Goal: Information Seeking & Learning: Learn about a topic

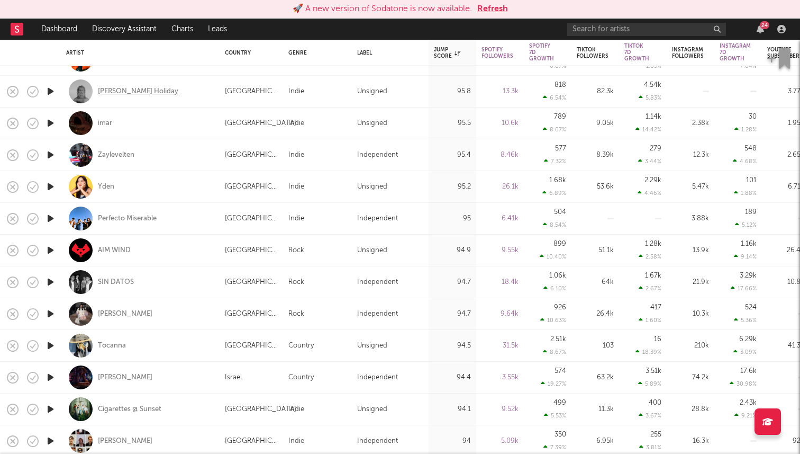
click at [123, 93] on div "[PERSON_NAME] Holiday" at bounding box center [138, 92] width 80 height 10
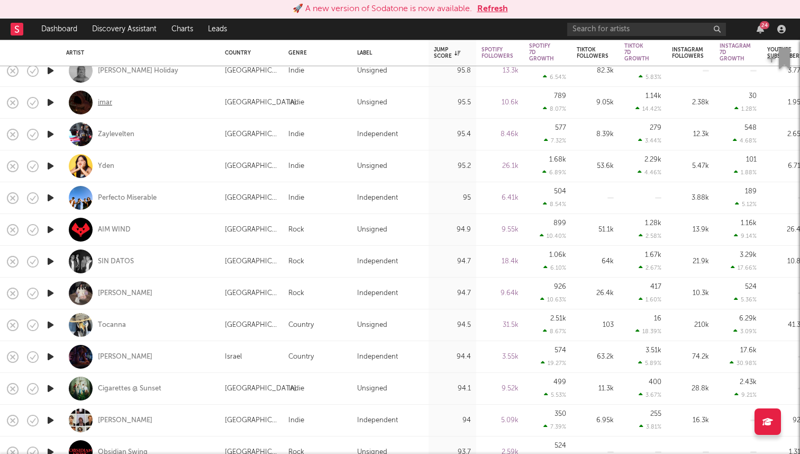
click at [105, 102] on div "imar" at bounding box center [105, 103] width 14 height 10
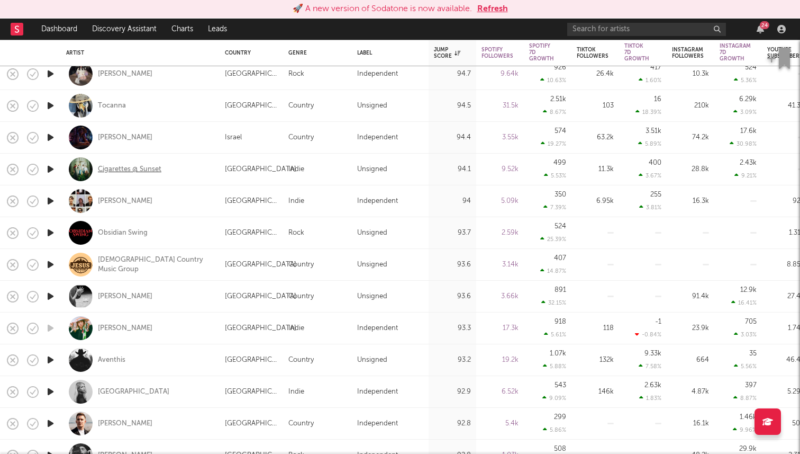
click at [128, 172] on div "Cigarettes @ Sunset" at bounding box center [130, 170] width 64 height 10
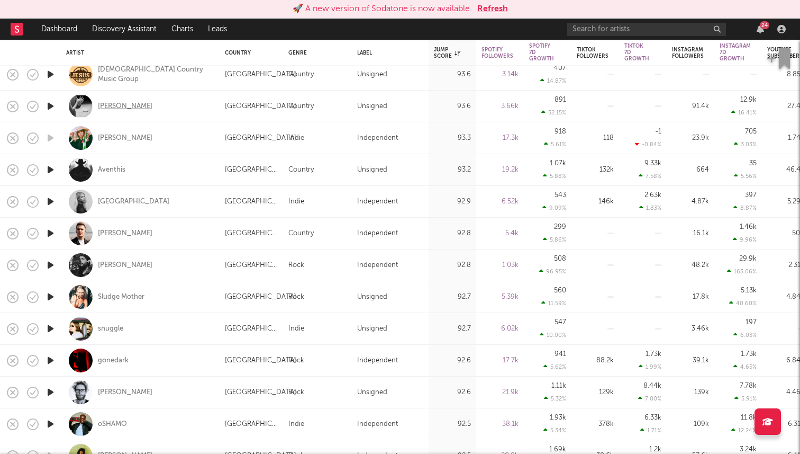
click at [124, 108] on div "Karla Davis" at bounding box center [125, 107] width 55 height 10
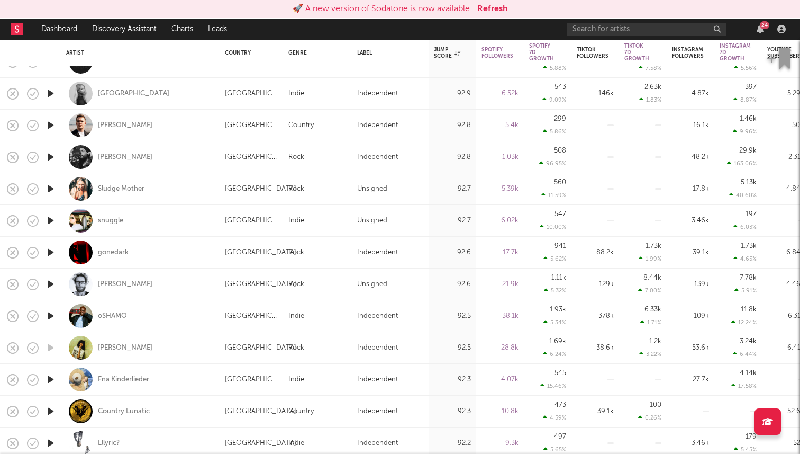
click at [123, 93] on div "Alexandria" at bounding box center [133, 94] width 71 height 10
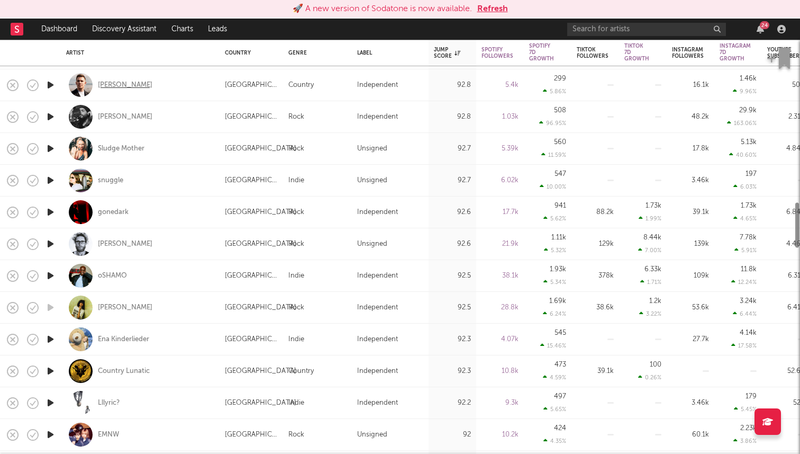
click at [137, 82] on div "Philippe Tremblay" at bounding box center [125, 85] width 55 height 10
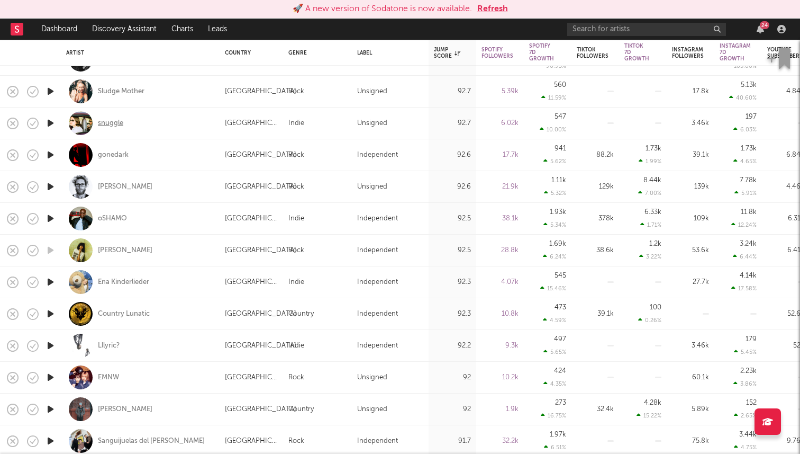
click at [114, 127] on div "snuggle" at bounding box center [110, 124] width 25 height 10
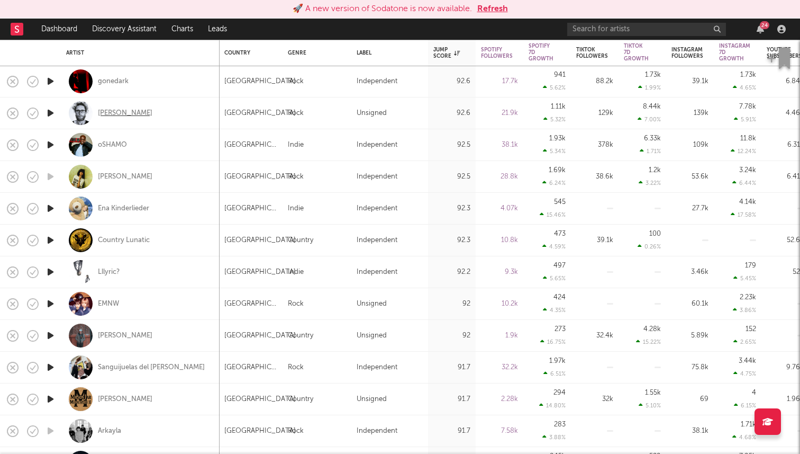
click at [116, 116] on div "Carli Oso" at bounding box center [125, 114] width 55 height 10
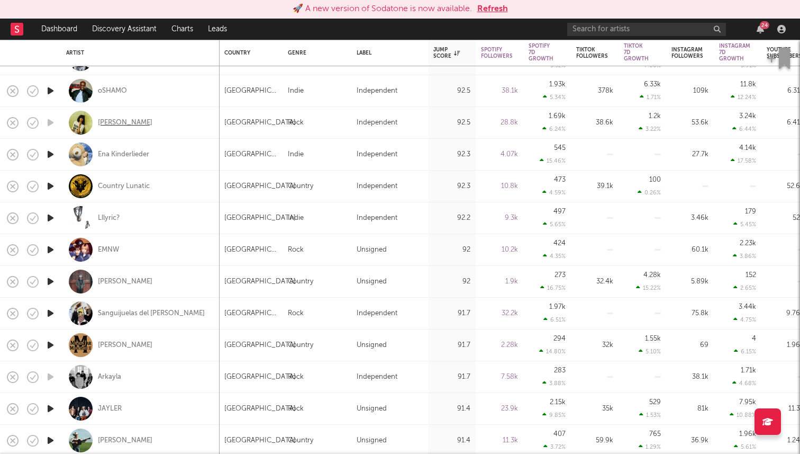
click at [131, 121] on div "Brooke Combe" at bounding box center [125, 123] width 55 height 10
click at [141, 153] on div "Ena Kinderlieder" at bounding box center [123, 155] width 51 height 10
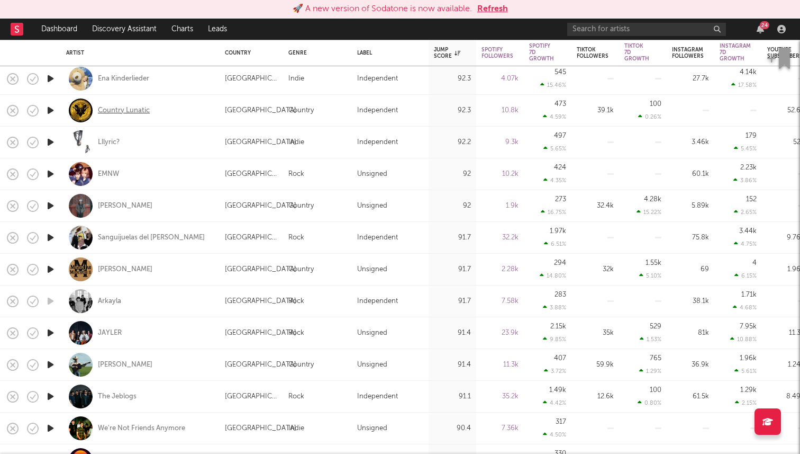
click at [141, 111] on div "Country Lunatic" at bounding box center [124, 111] width 52 height 10
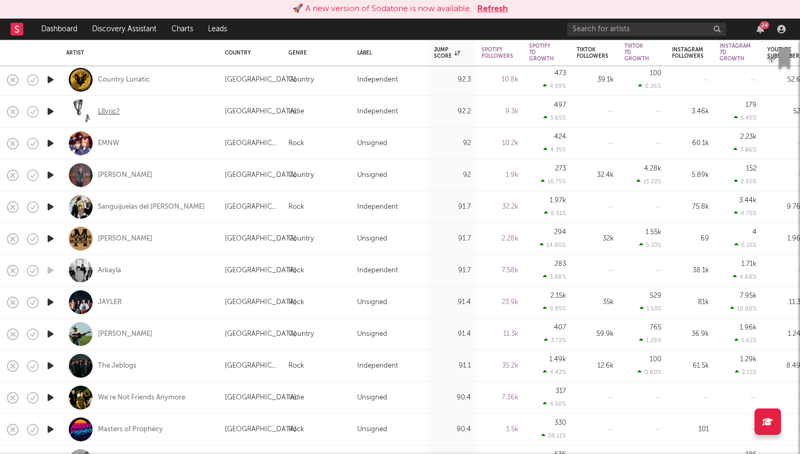
click at [103, 112] on div "Lllyric?" at bounding box center [109, 112] width 22 height 10
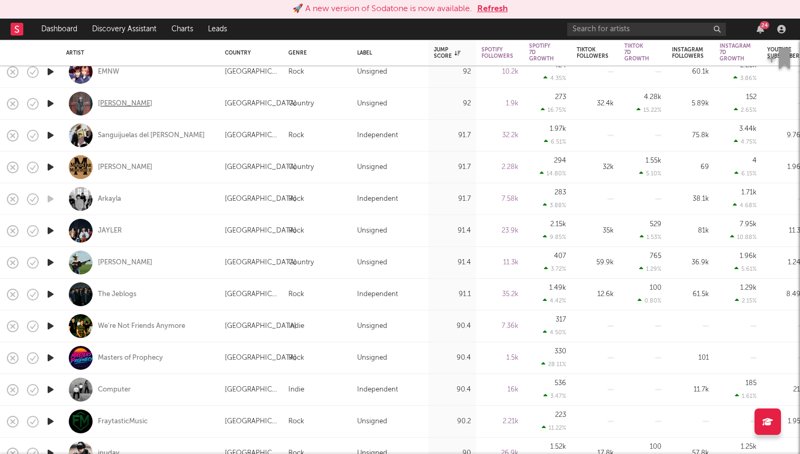
click at [136, 104] on div "Tristan Trincado" at bounding box center [125, 104] width 55 height 10
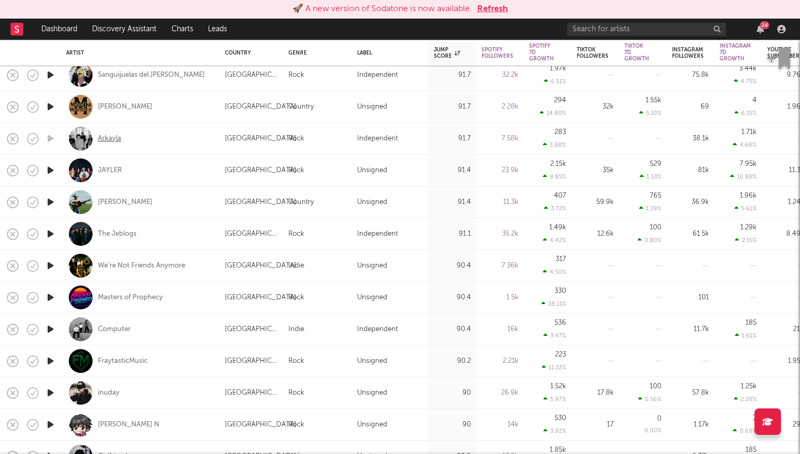
click at [110, 134] on div "Arkayla" at bounding box center [109, 139] width 23 height 10
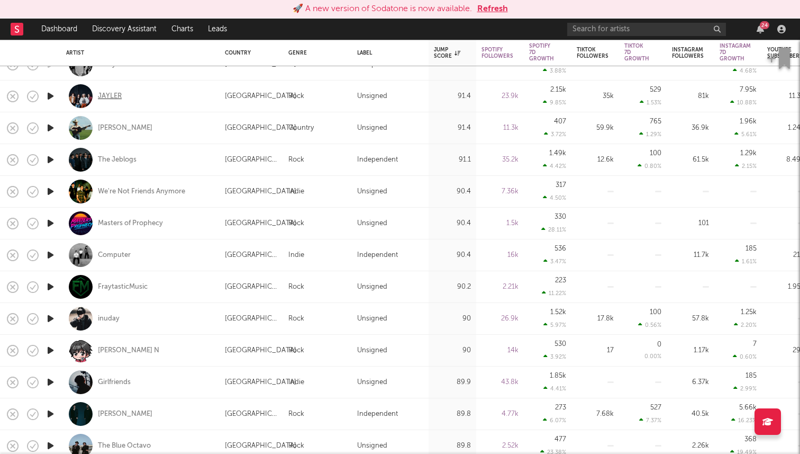
click at [113, 95] on div "JAYLER" at bounding box center [110, 97] width 24 height 10
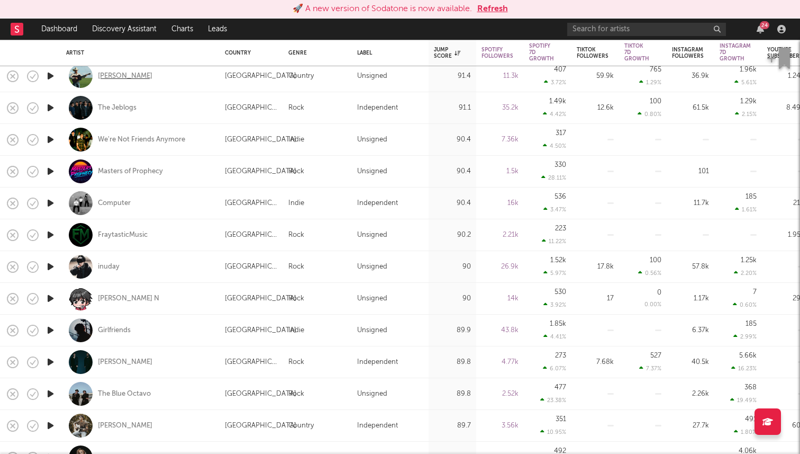
click at [125, 76] on div "Tyce Delk" at bounding box center [125, 76] width 55 height 10
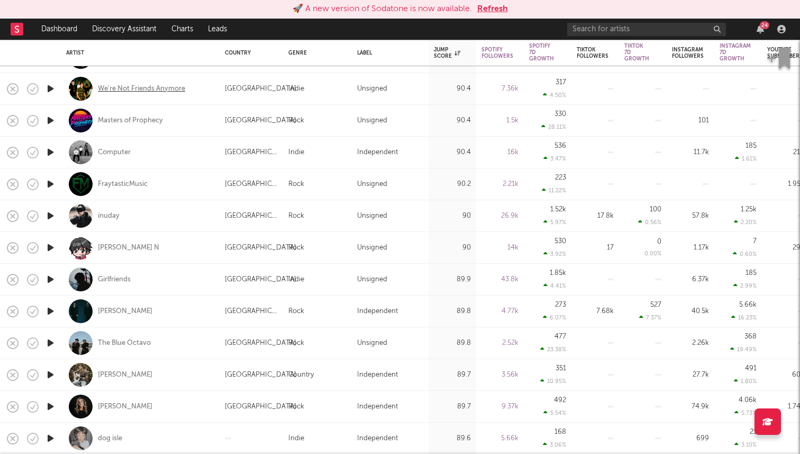
click at [159, 90] on div "We're Not Friends Anymore" at bounding box center [141, 89] width 87 height 10
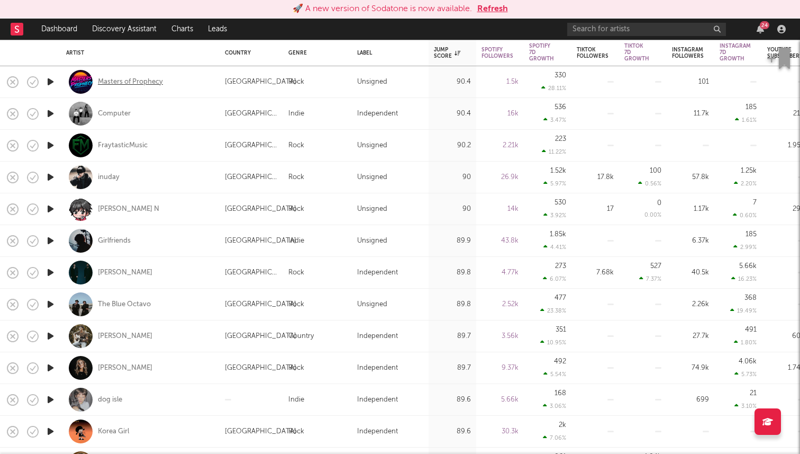
click at [150, 79] on div "Masters of Prophecy" at bounding box center [130, 82] width 65 height 10
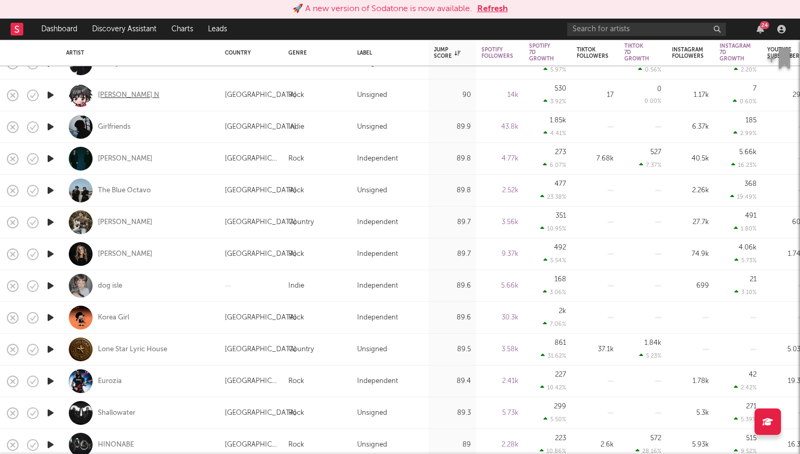
click at [116, 96] on div "Ashif N" at bounding box center [128, 96] width 61 height 10
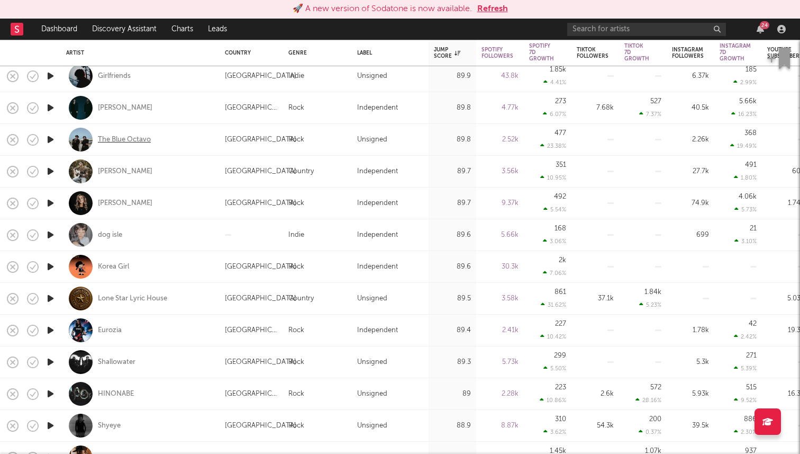
click at [133, 139] on div "The Blue Octavo" at bounding box center [124, 140] width 53 height 10
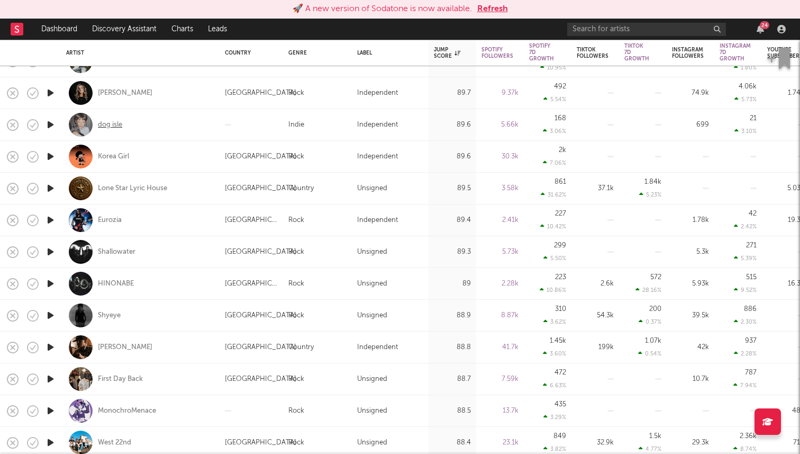
click at [118, 123] on div "dog isle" at bounding box center [110, 125] width 24 height 10
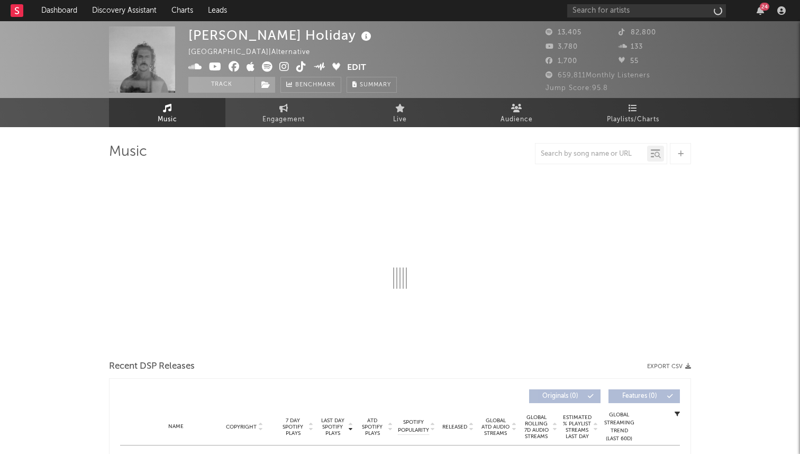
select select "6m"
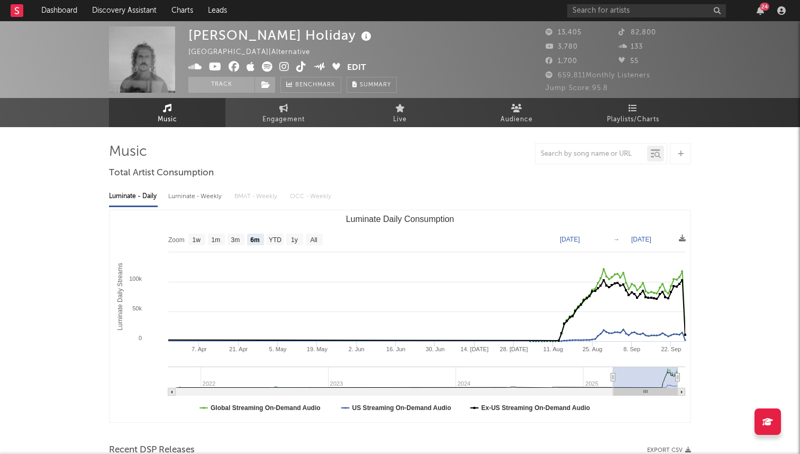
click at [283, 66] on icon at bounding box center [284, 66] width 10 height 11
click at [212, 68] on icon at bounding box center [215, 66] width 13 height 11
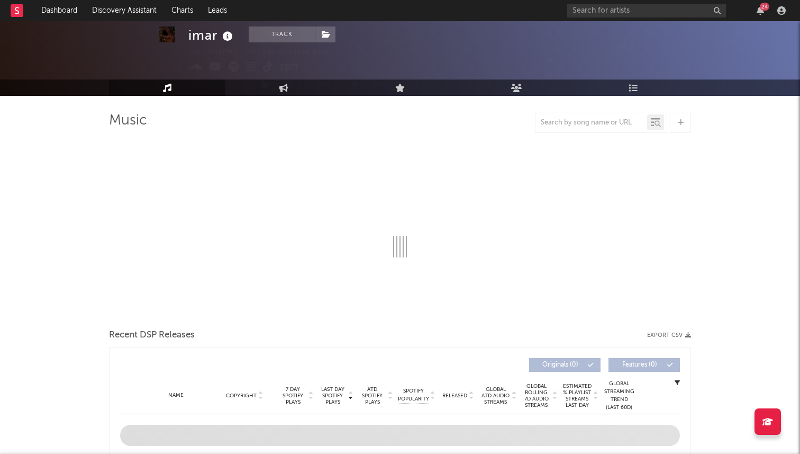
scroll to position [34, 0]
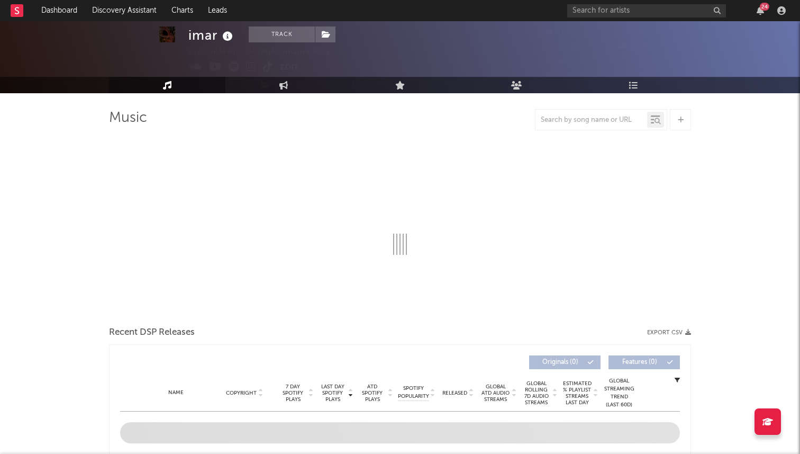
select select "6m"
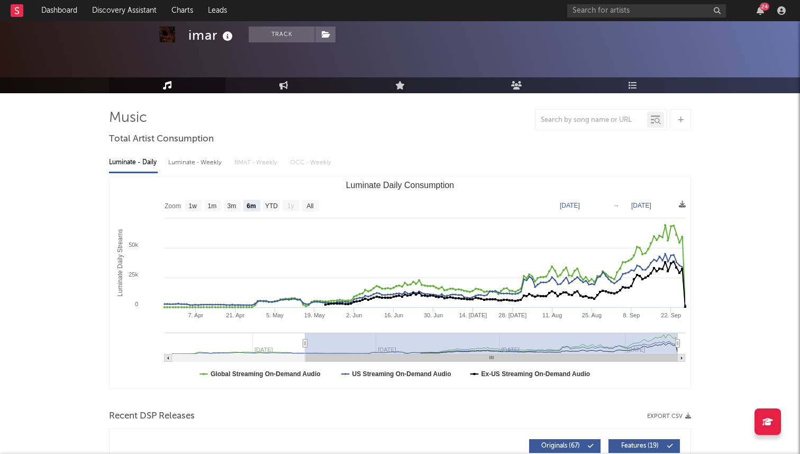
scroll to position [0, 0]
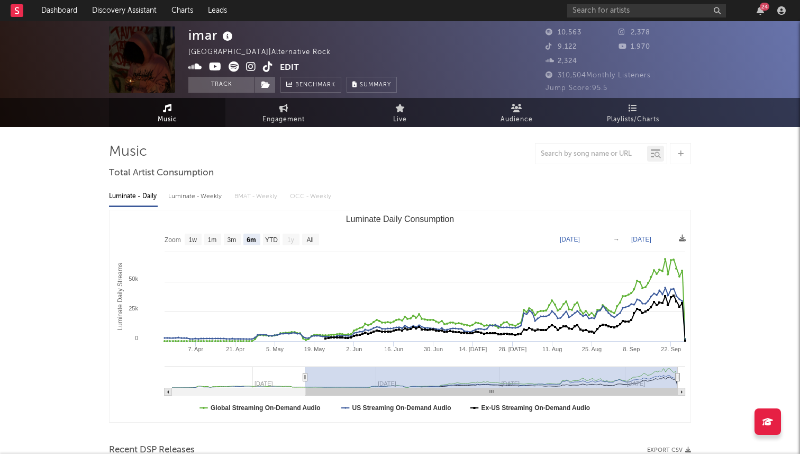
click at [251, 65] on icon at bounding box center [251, 66] width 10 height 11
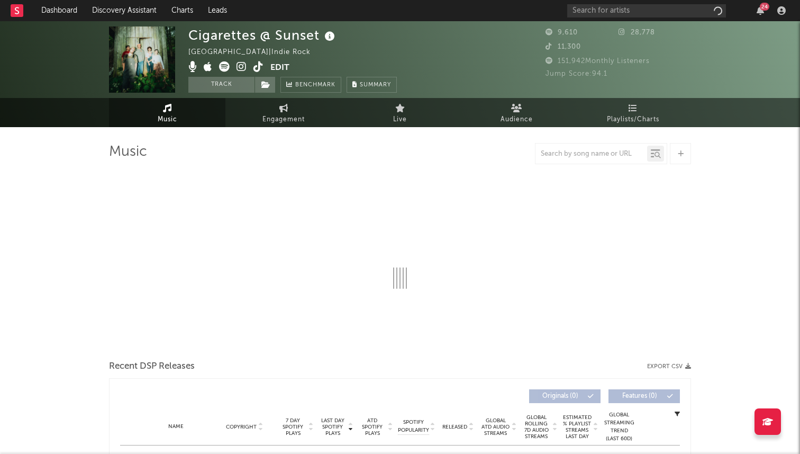
select select "1w"
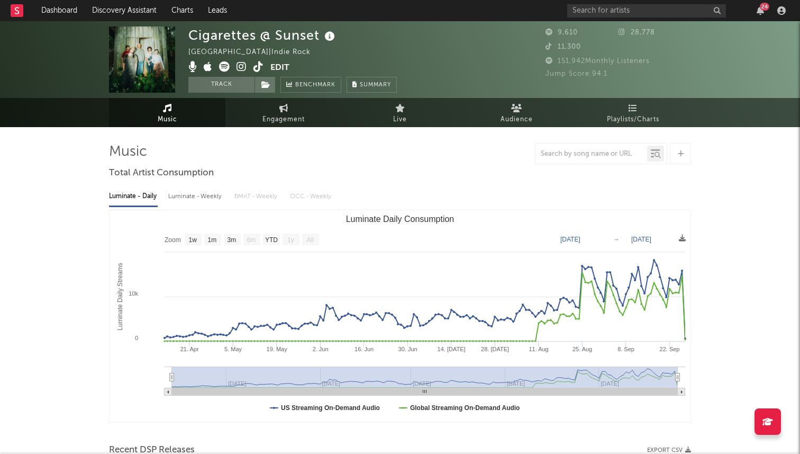
click at [241, 65] on icon at bounding box center [242, 66] width 10 height 11
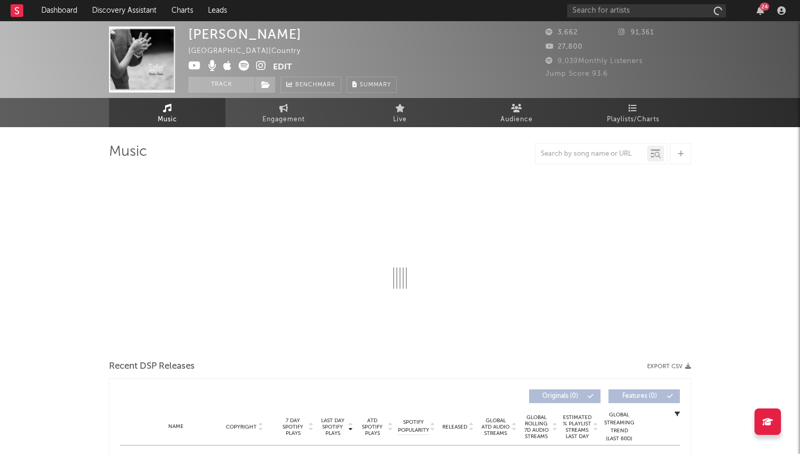
select select "1w"
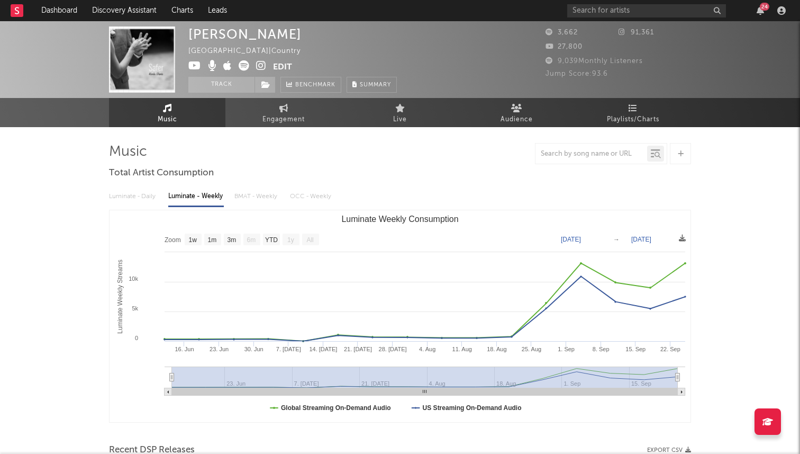
click at [257, 65] on icon at bounding box center [261, 65] width 10 height 11
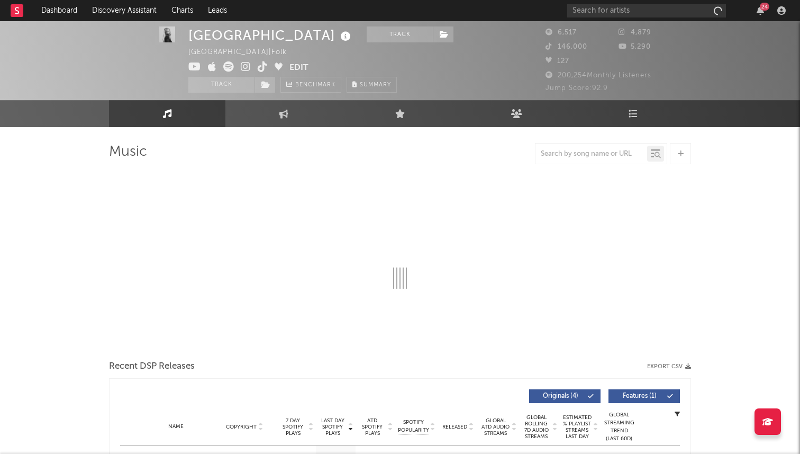
select select "1w"
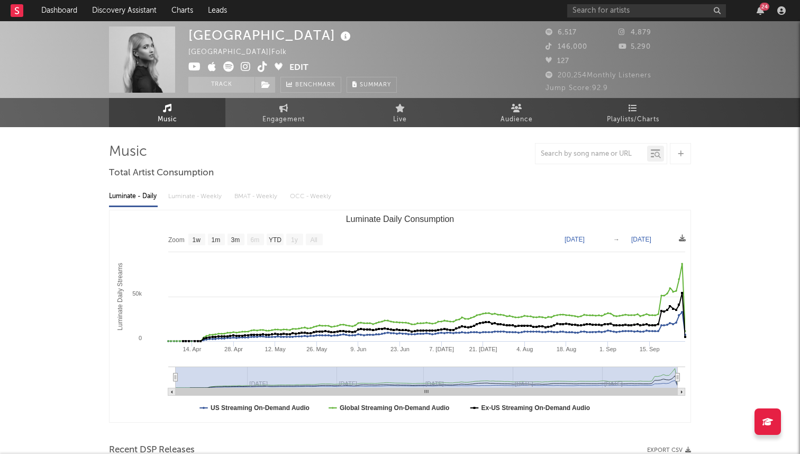
click at [246, 67] on icon at bounding box center [246, 66] width 10 height 11
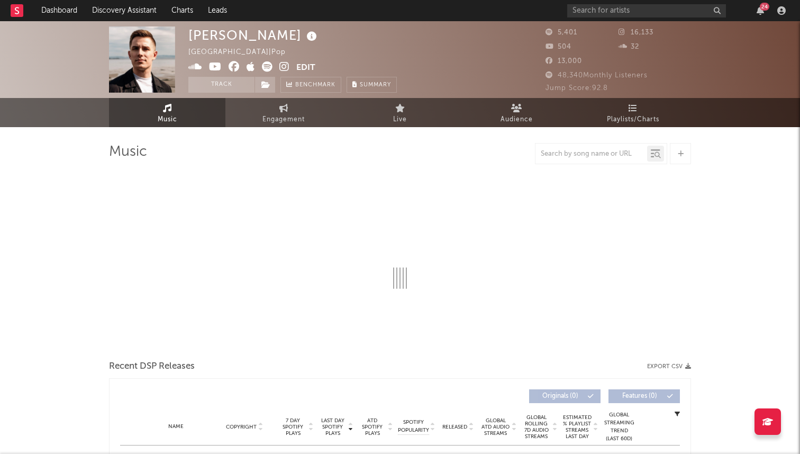
select select "6m"
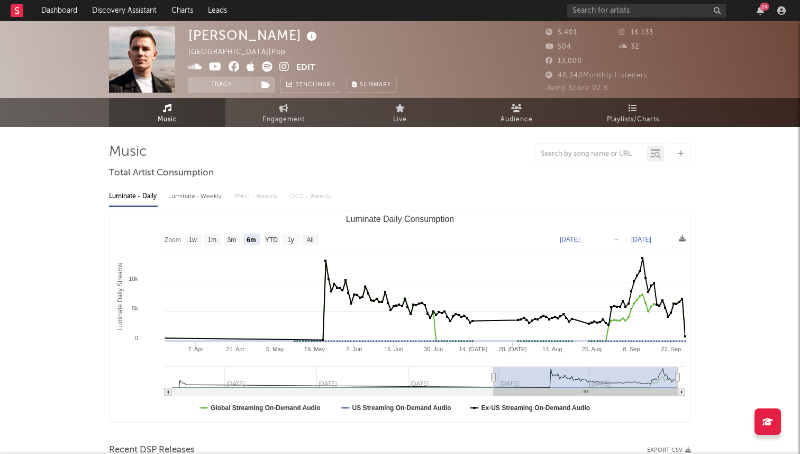
click at [286, 65] on icon at bounding box center [284, 66] width 10 height 11
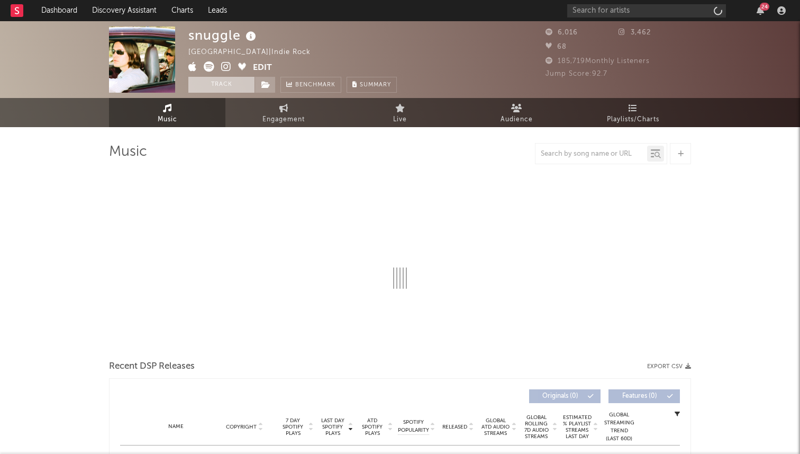
select select "6m"
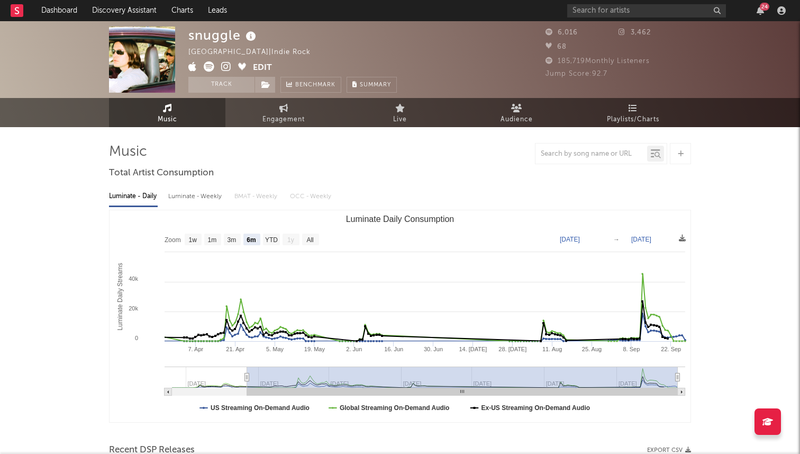
click at [226, 69] on icon at bounding box center [226, 66] width 10 height 11
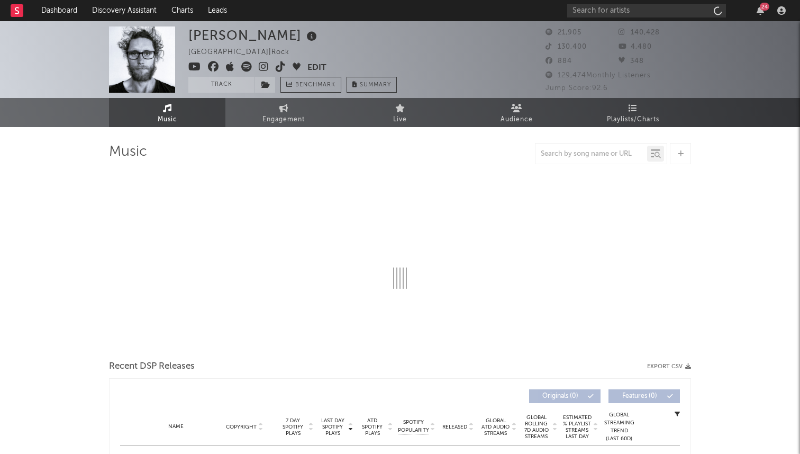
click at [259, 68] on icon at bounding box center [264, 66] width 10 height 11
select select "6m"
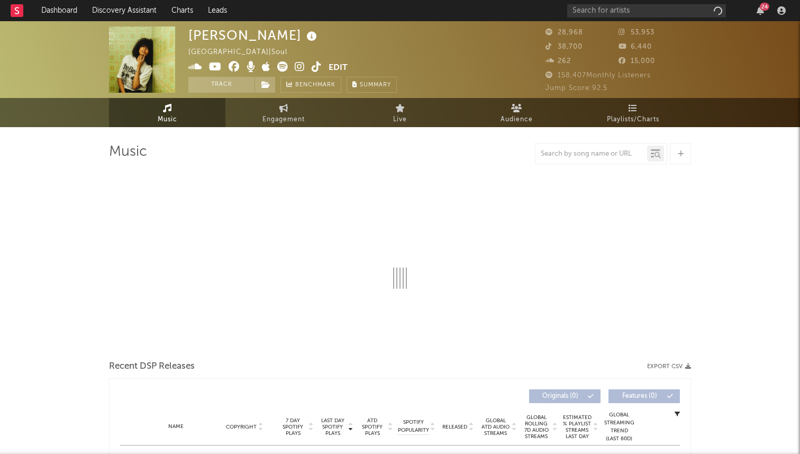
select select "6m"
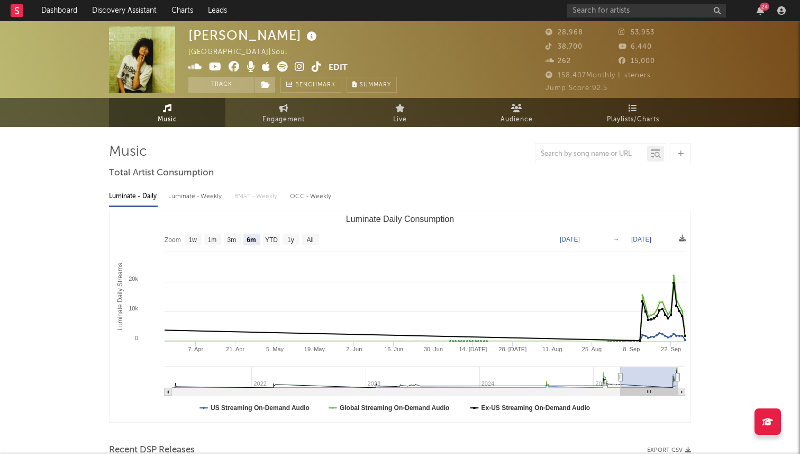
click at [294, 65] on span at bounding box center [258, 67] width 140 height 13
click at [300, 65] on icon at bounding box center [300, 66] width 10 height 11
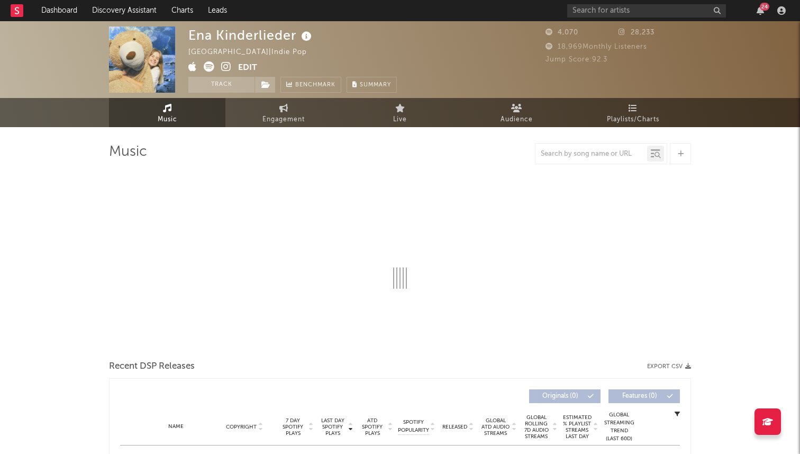
select select "1w"
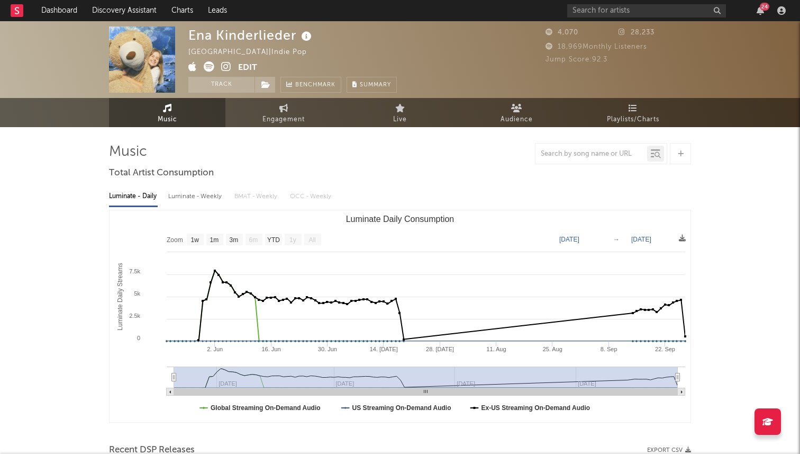
click at [225, 65] on icon at bounding box center [226, 66] width 10 height 11
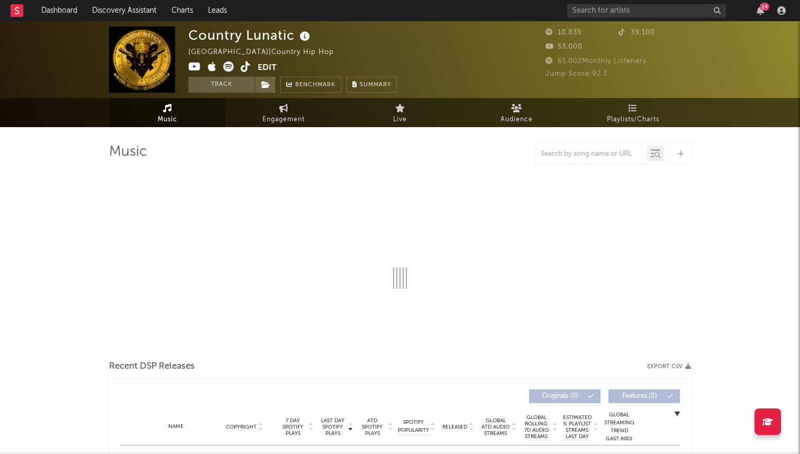
select select "1w"
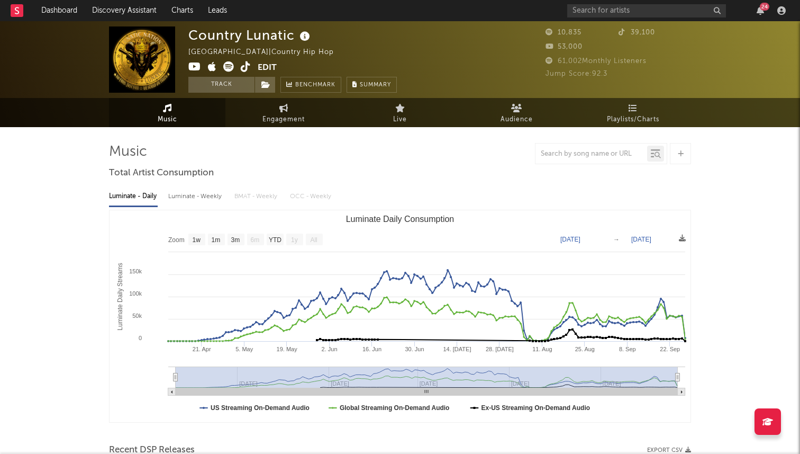
click at [196, 66] on icon at bounding box center [194, 66] width 13 height 11
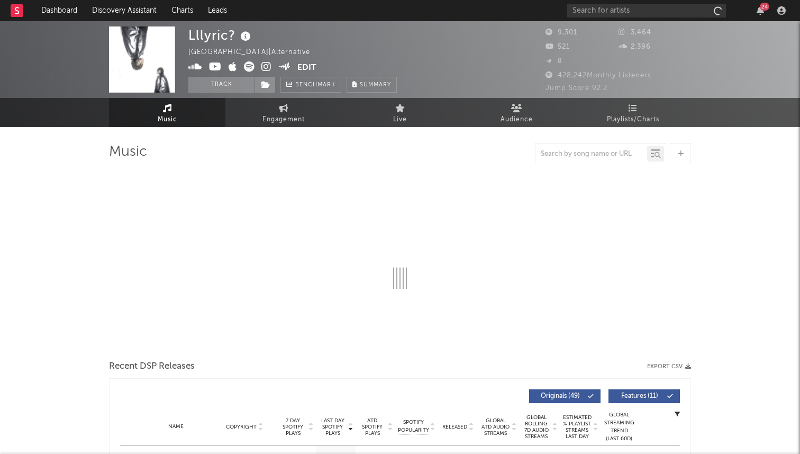
click at [261, 69] on icon at bounding box center [266, 66] width 10 height 11
select select "6m"
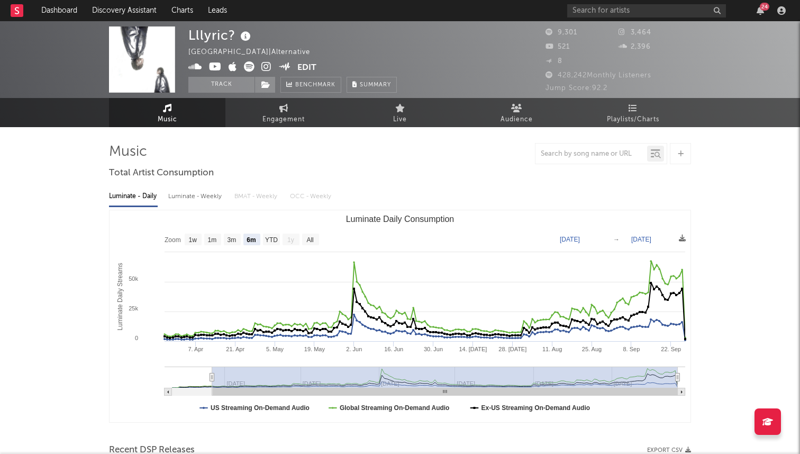
click at [264, 66] on icon at bounding box center [266, 66] width 10 height 11
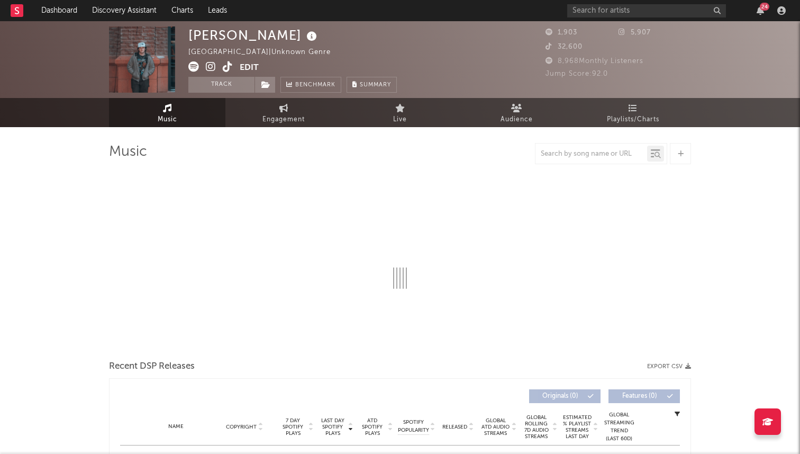
select select "1w"
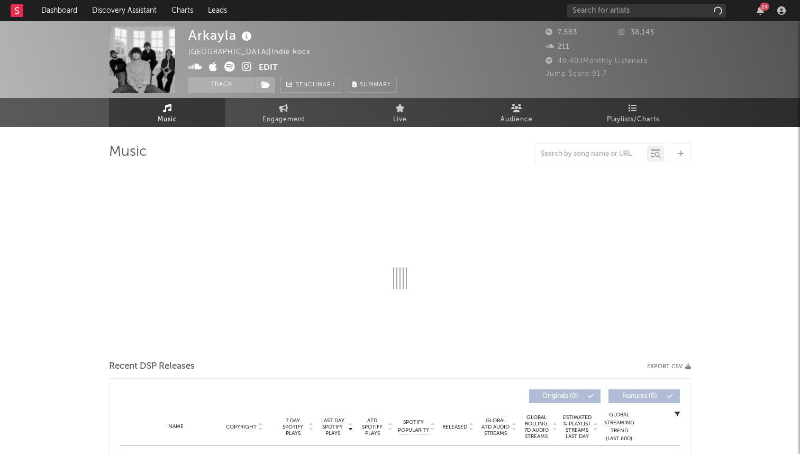
select select "1w"
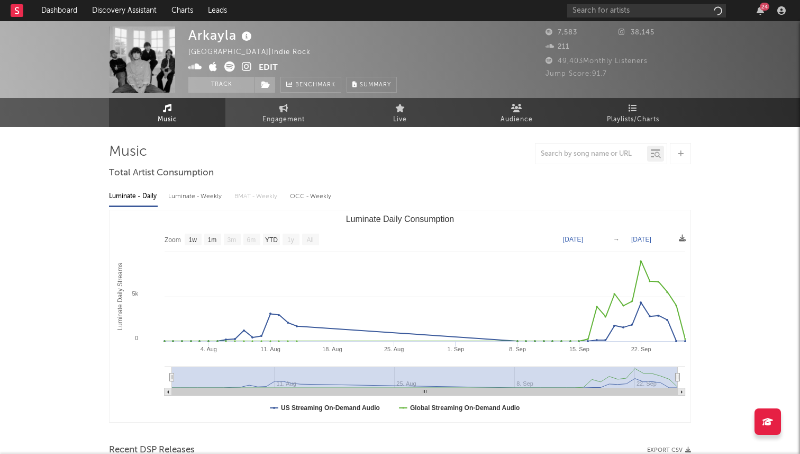
click at [244, 68] on icon at bounding box center [247, 66] width 10 height 11
drag, startPoint x: 188, startPoint y: 33, endPoint x: 233, endPoint y: 33, distance: 45.5
click at [233, 33] on div "Arkayla United Kingdom | Indie Rock Edit Track Benchmark Summary 7,583 38,145 2…" at bounding box center [400, 59] width 800 height 77
copy div "Arkayla"
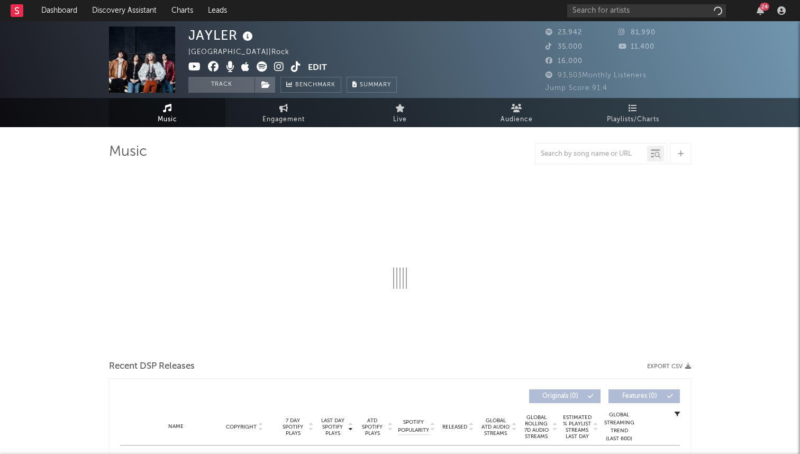
select select "1w"
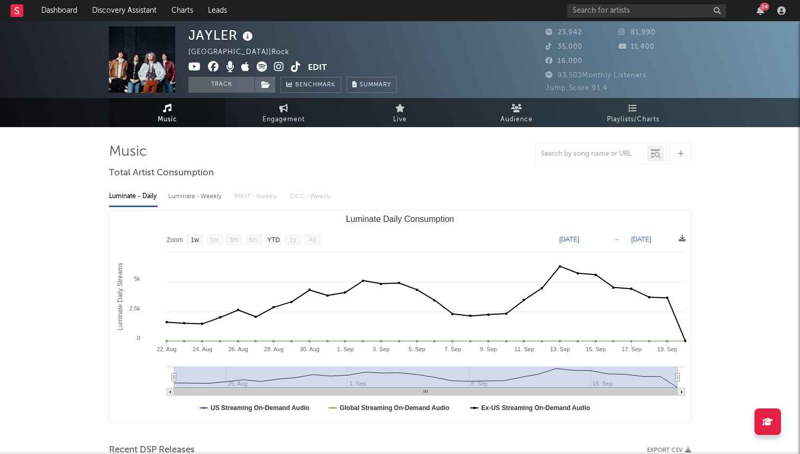
click at [274, 67] on icon at bounding box center [279, 66] width 10 height 11
drag, startPoint x: 182, startPoint y: 36, endPoint x: 237, endPoint y: 36, distance: 54.5
click at [237, 36] on div "JAYLER United Kingdom | Rock Edit Track Benchmark Summary 23,942 81,990 35,000 …" at bounding box center [400, 59] width 800 height 77
copy div "JAYLER"
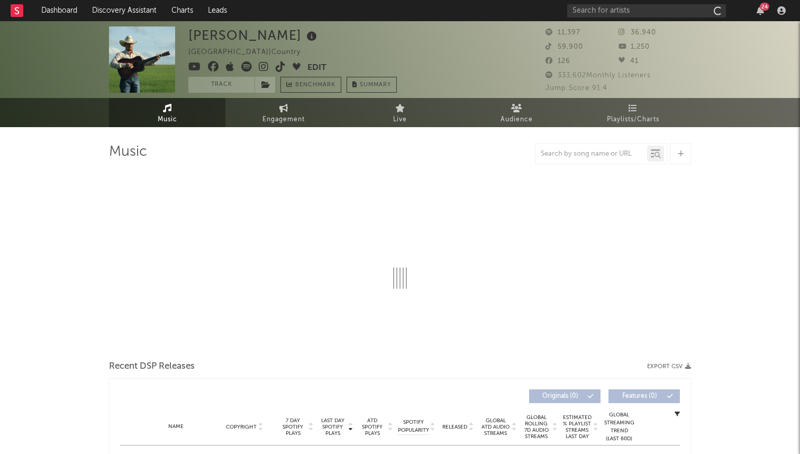
select select "1w"
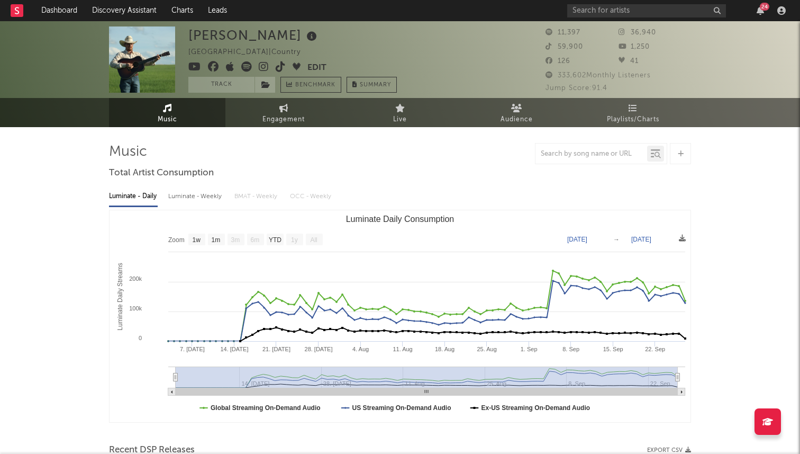
click at [259, 66] on icon at bounding box center [264, 66] width 10 height 11
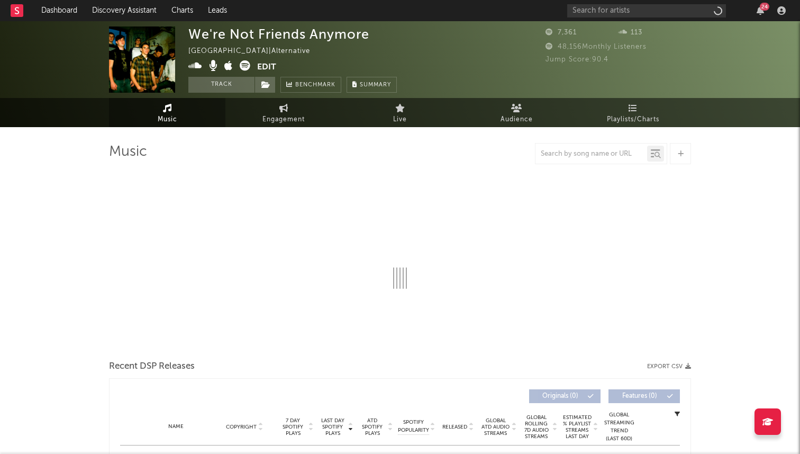
select select "1w"
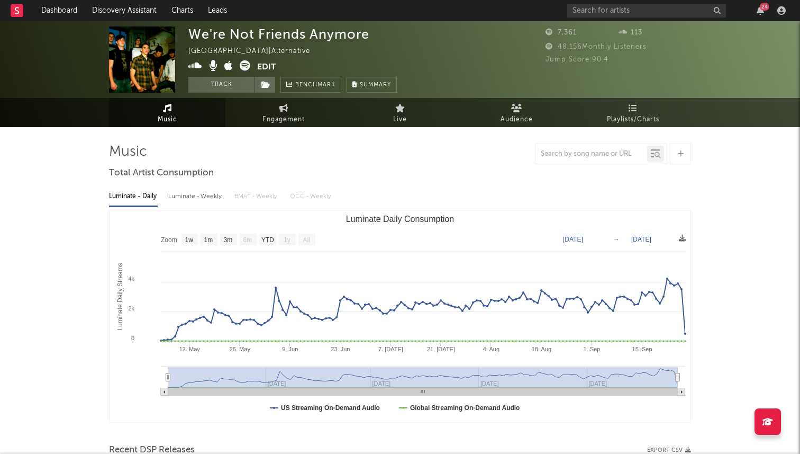
click at [245, 66] on icon at bounding box center [245, 65] width 11 height 11
drag, startPoint x: 191, startPoint y: 30, endPoint x: 396, endPoint y: 30, distance: 205.4
click at [396, 30] on div "We're Not Friends Anymore United States | Alternative Edit Track Benchmark Summ…" at bounding box center [292, 59] width 209 height 66
copy div "We're Not Friends Anymore"
click at [196, 66] on icon at bounding box center [195, 65] width 14 height 11
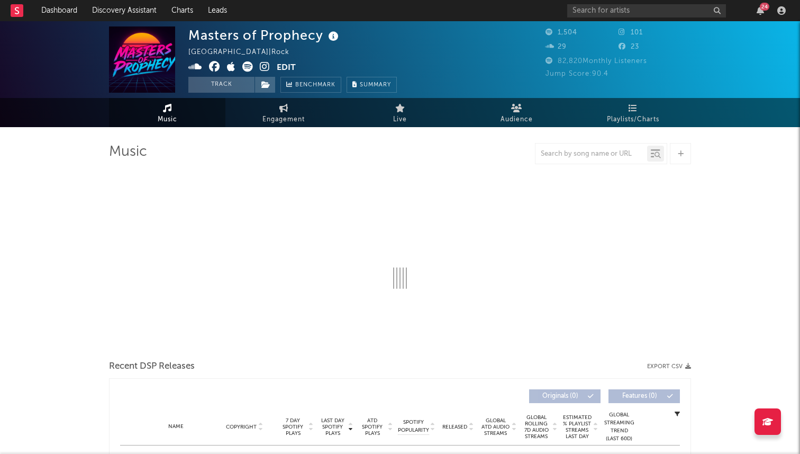
select select "1w"
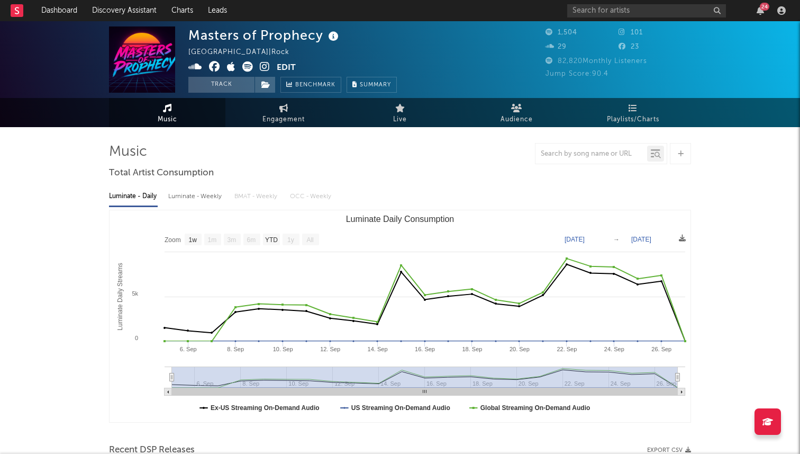
click at [264, 68] on icon at bounding box center [265, 66] width 10 height 11
drag, startPoint x: 183, startPoint y: 35, endPoint x: 321, endPoint y: 35, distance: 137.6
click at [321, 35] on div "Masters of Prophecy United States | Rock Edit Track Benchmark Summary 1,504 101…" at bounding box center [400, 59] width 800 height 77
copy div "Masters of Prophecy"
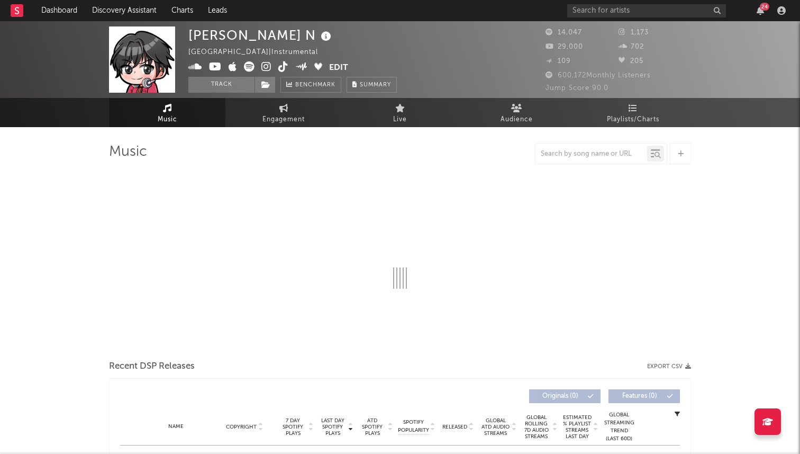
click at [265, 66] on icon at bounding box center [266, 66] width 10 height 11
select select "6m"
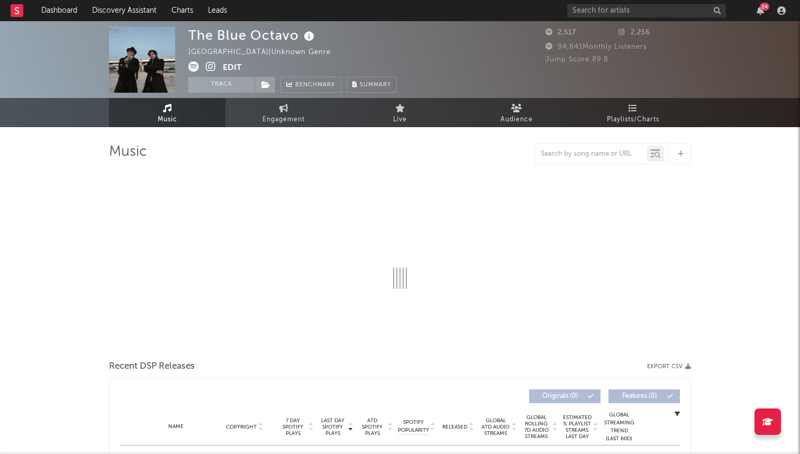
select select "1w"
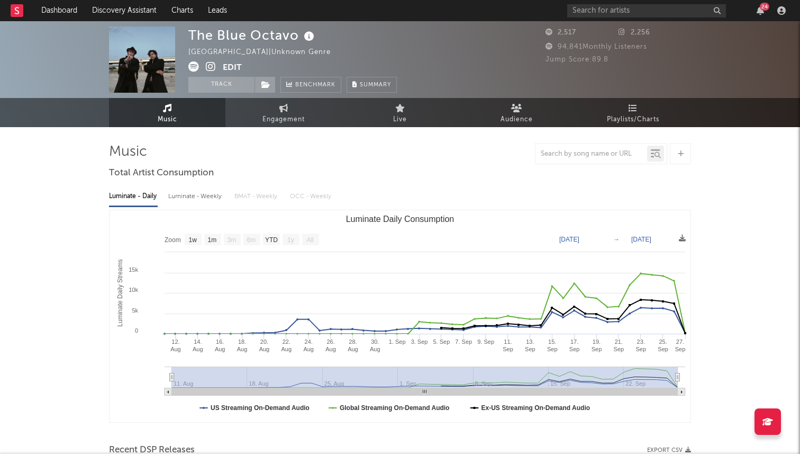
click at [208, 67] on icon at bounding box center [211, 66] width 10 height 11
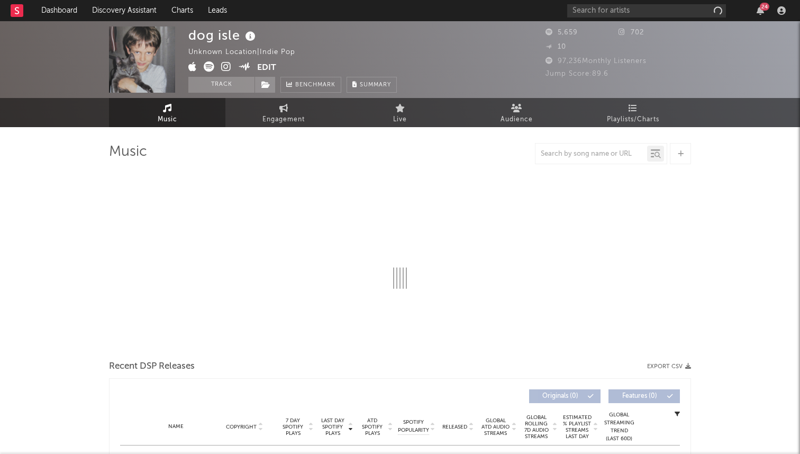
select select "1w"
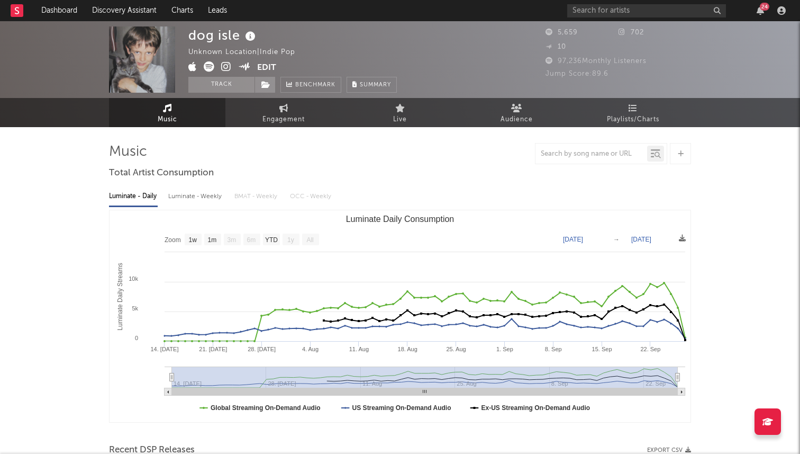
click at [227, 70] on icon at bounding box center [226, 66] width 10 height 11
